Goal: Information Seeking & Learning: Learn about a topic

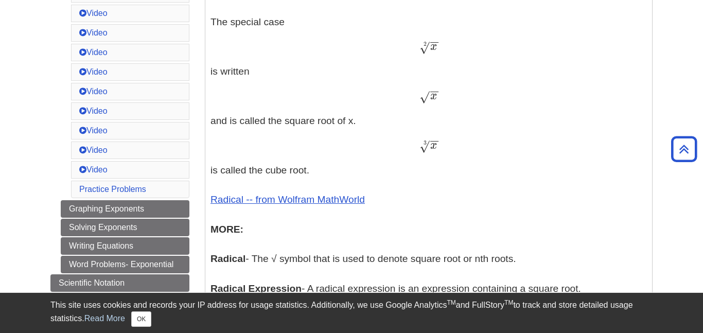
scroll to position [457, 0]
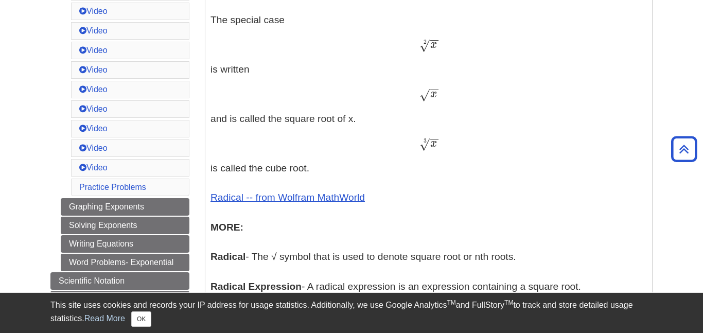
drag, startPoint x: 423, startPoint y: 97, endPoint x: 455, endPoint y: 104, distance: 32.6
click at [455, 104] on p "Exponents - An exponent is the power p in an expression of the form a p a p The…" at bounding box center [429, 96] width 436 height 573
drag, startPoint x: 423, startPoint y: 96, endPoint x: 432, endPoint y: 103, distance: 11.7
click at [432, 103] on p "Exponents - An exponent is the power p in an expression of the form a p a p The…" at bounding box center [429, 96] width 436 height 573
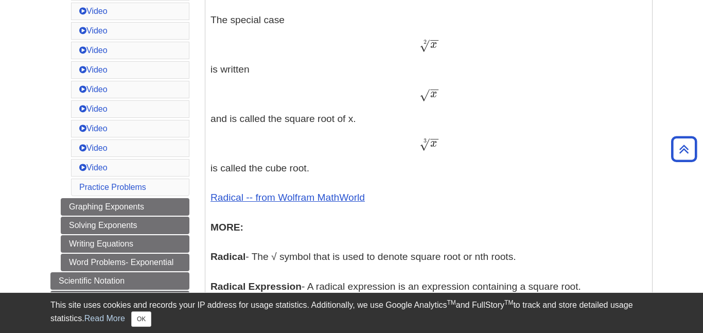
click at [367, 67] on p "Exponents - An exponent is the power p in an expression of the form a p a p The…" at bounding box center [429, 96] width 436 height 573
drag, startPoint x: 419, startPoint y: 97, endPoint x: 459, endPoint y: 98, distance: 39.6
click at [459, 98] on div "x − − √ x" at bounding box center [429, 94] width 436 height 15
copy span "√"
click at [436, 108] on p "Exponents - An exponent is the power p in an expression of the form a p a p The…" at bounding box center [429, 96] width 436 height 573
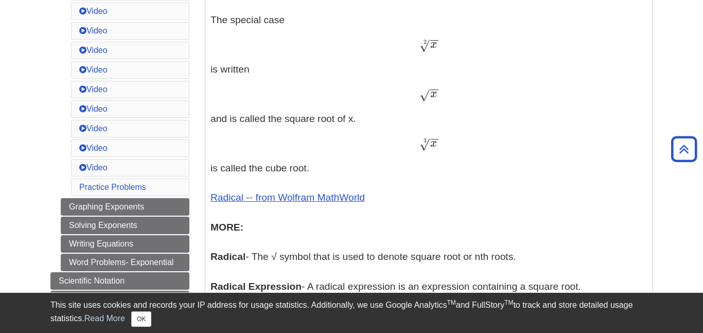
drag, startPoint x: 435, startPoint y: 92, endPoint x: 396, endPoint y: 116, distance: 45.6
click at [396, 116] on p "Exponents - An exponent is the power p in an expression of the form a p a p The…" at bounding box center [429, 96] width 436 height 573
drag, startPoint x: 422, startPoint y: 98, endPoint x: 453, endPoint y: 100, distance: 31.4
click at [453, 100] on div "x − − √ x" at bounding box center [429, 94] width 436 height 15
